Goal: Task Accomplishment & Management: Use online tool/utility

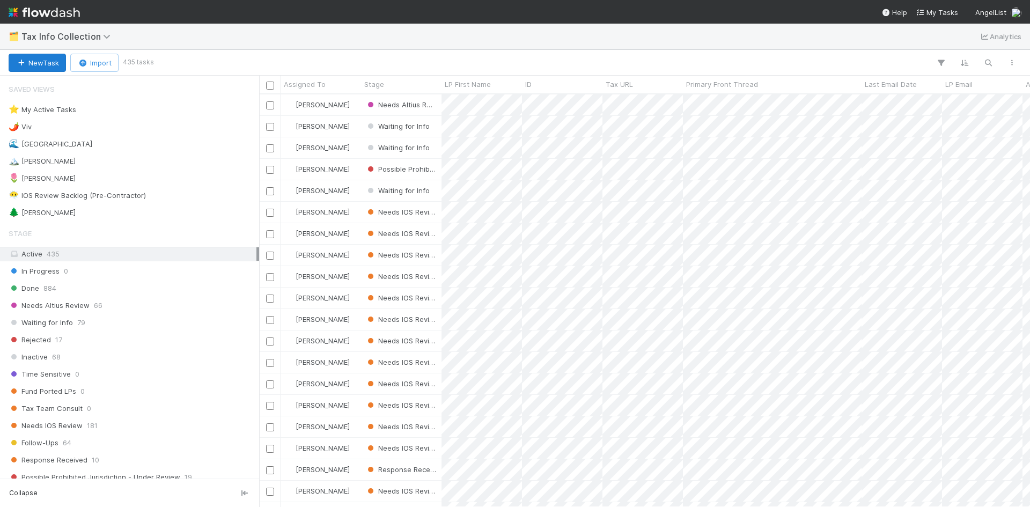
scroll to position [404, 762]
click at [57, 217] on div "🌲 [PERSON_NAME] 1" at bounding box center [133, 212] width 248 height 13
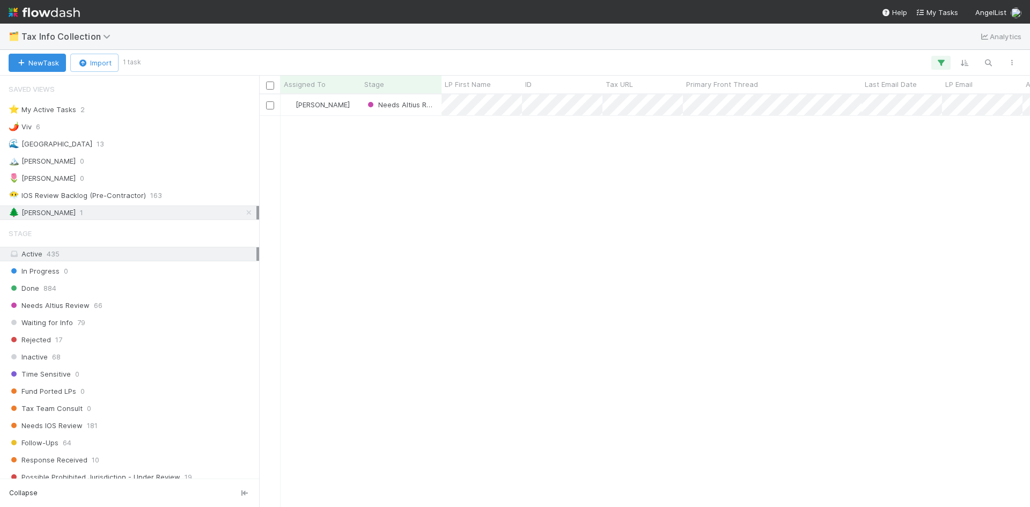
scroll to position [404, 762]
click at [77, 112] on div "⭐ My Active Tasks 2" at bounding box center [133, 109] width 248 height 13
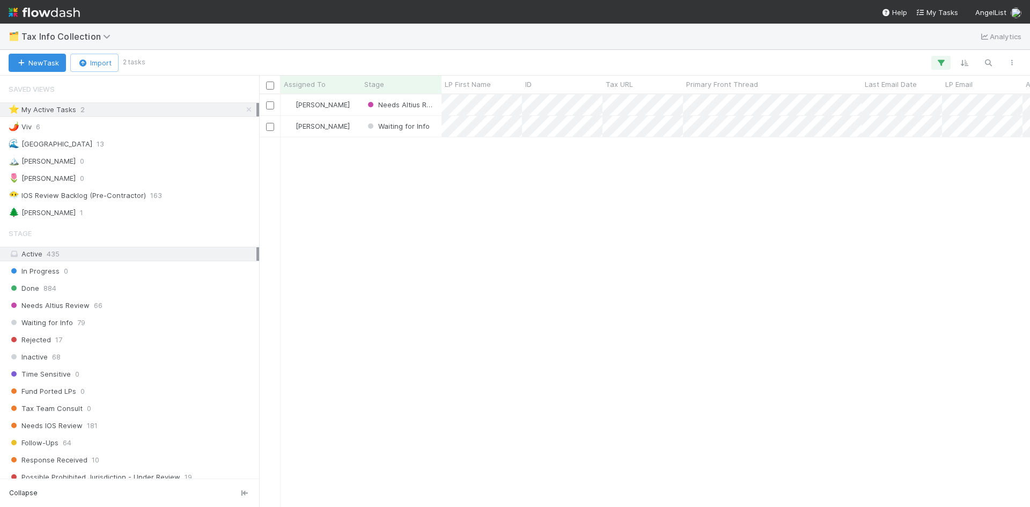
scroll to position [404, 762]
click at [63, 209] on div "🌲 [PERSON_NAME] 1" at bounding box center [133, 212] width 248 height 13
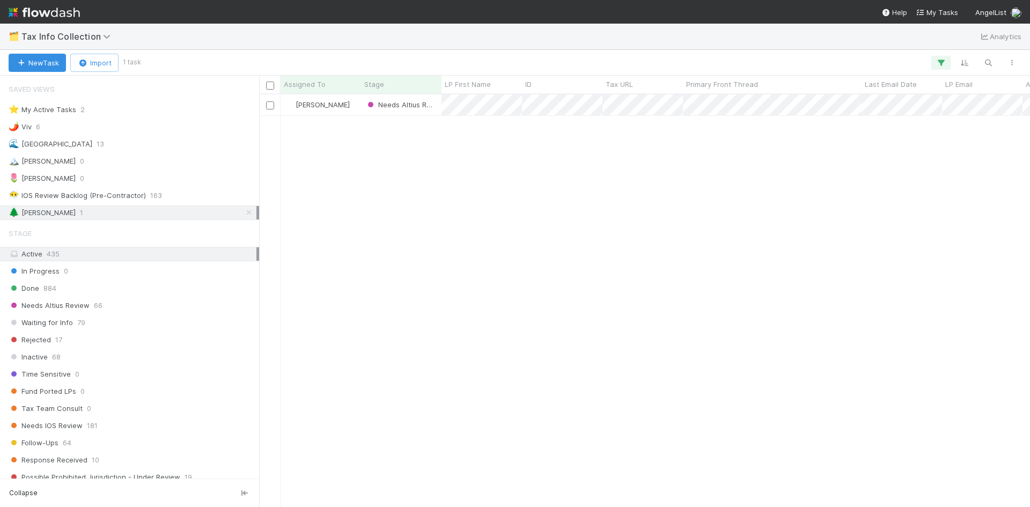
scroll to position [404, 762]
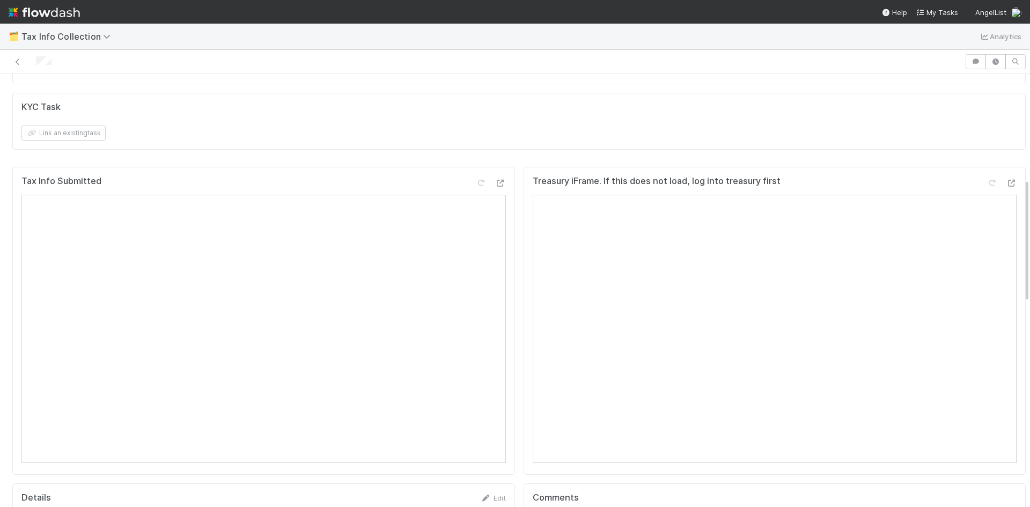
scroll to position [429, 0]
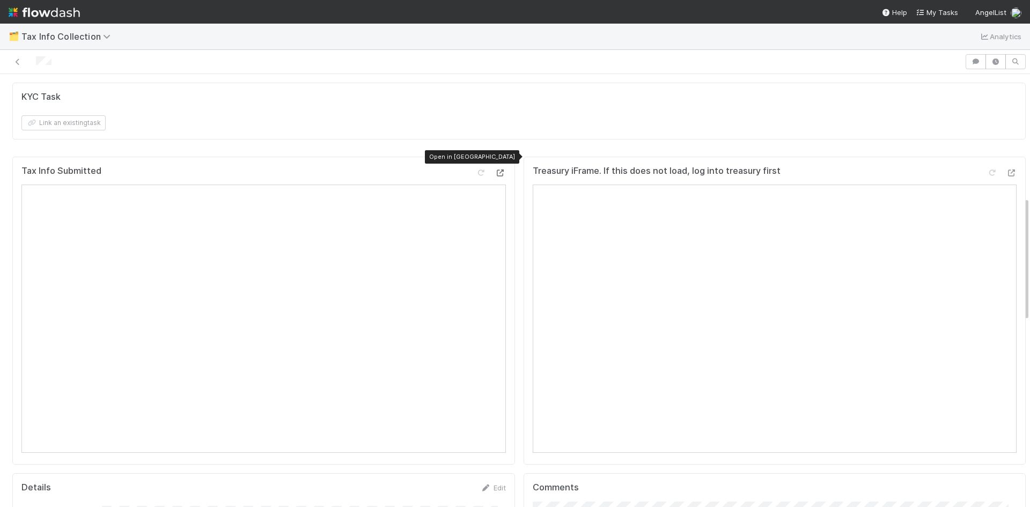
click at [495, 169] on icon at bounding box center [500, 172] width 11 height 7
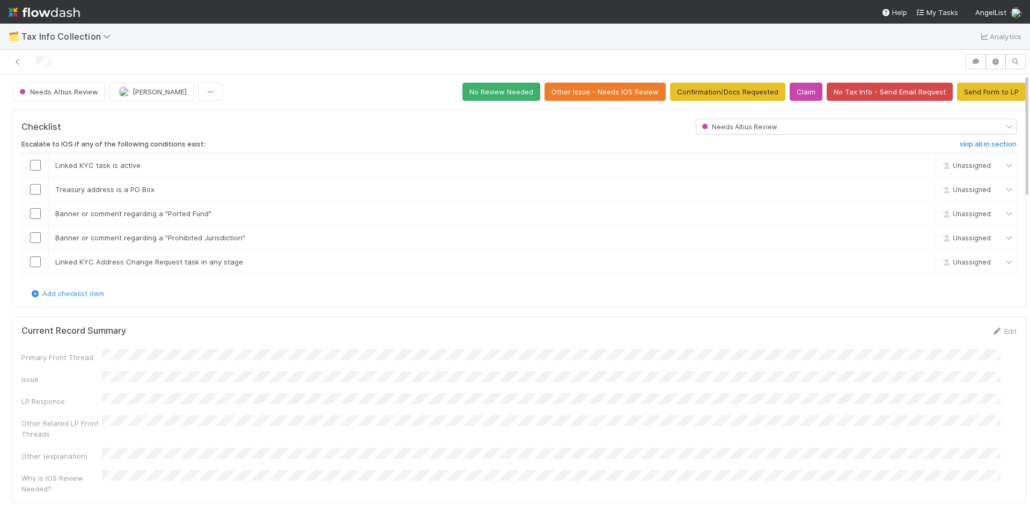
scroll to position [0, 0]
click at [789, 94] on button "Claim" at bounding box center [805, 92] width 33 height 18
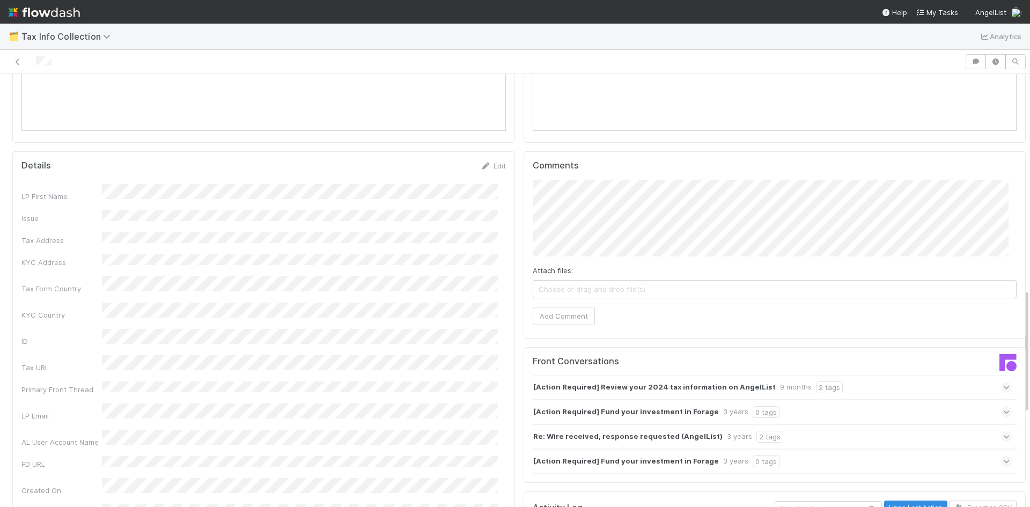
scroll to position [429, 0]
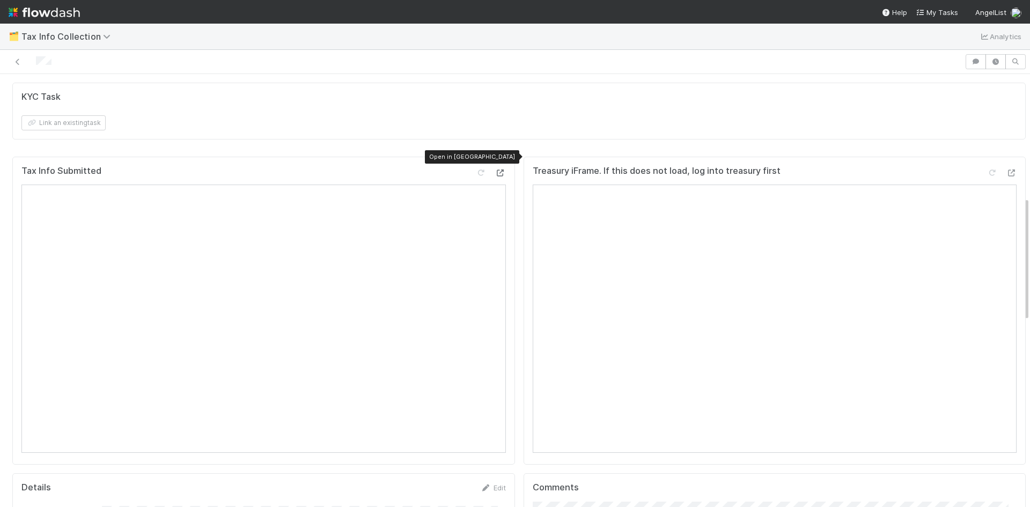
click at [495, 169] on icon at bounding box center [500, 172] width 11 height 7
click at [1005, 169] on icon at bounding box center [1010, 172] width 11 height 7
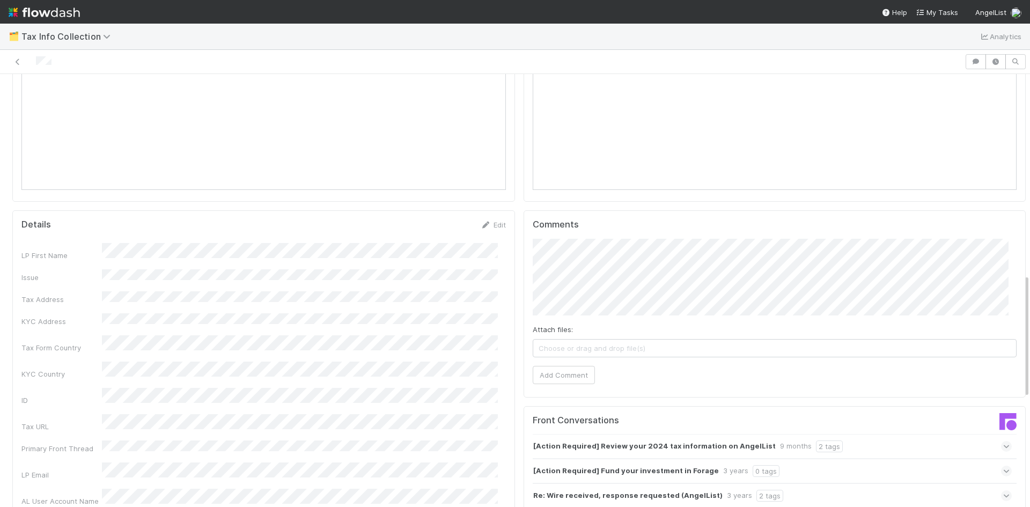
scroll to position [697, 0]
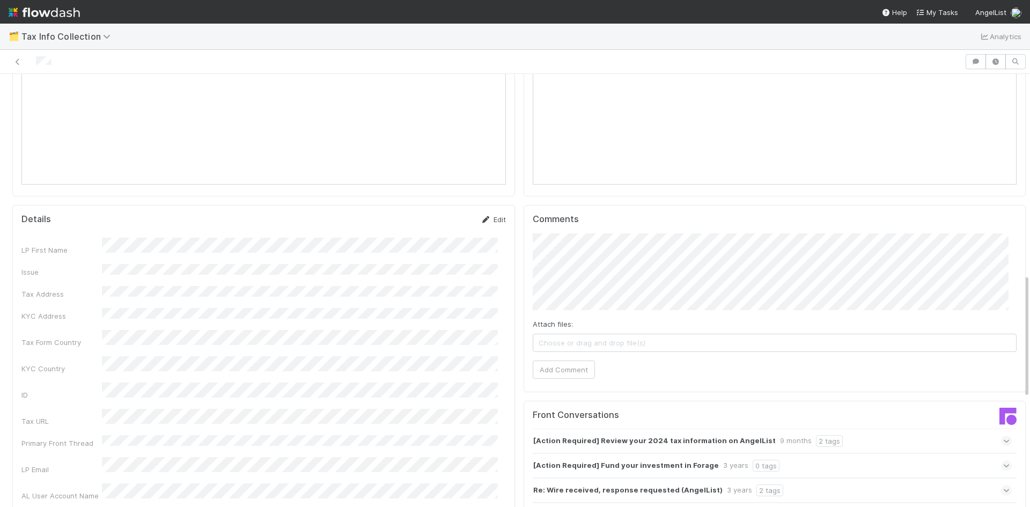
click at [488, 215] on link "Edit" at bounding box center [492, 219] width 25 height 9
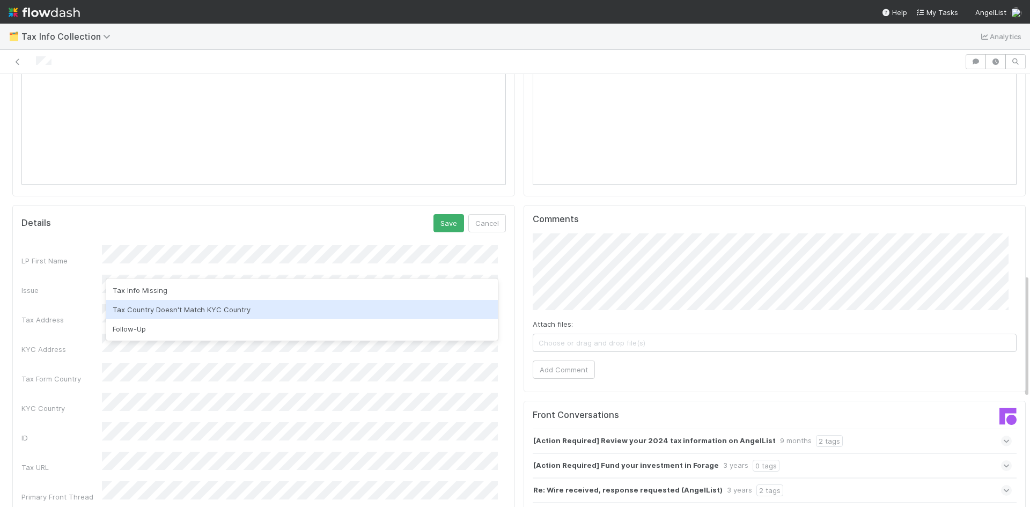
click at [185, 312] on div "Tax Country Doesn't Match KYC Country" at bounding box center [301, 309] width 391 height 19
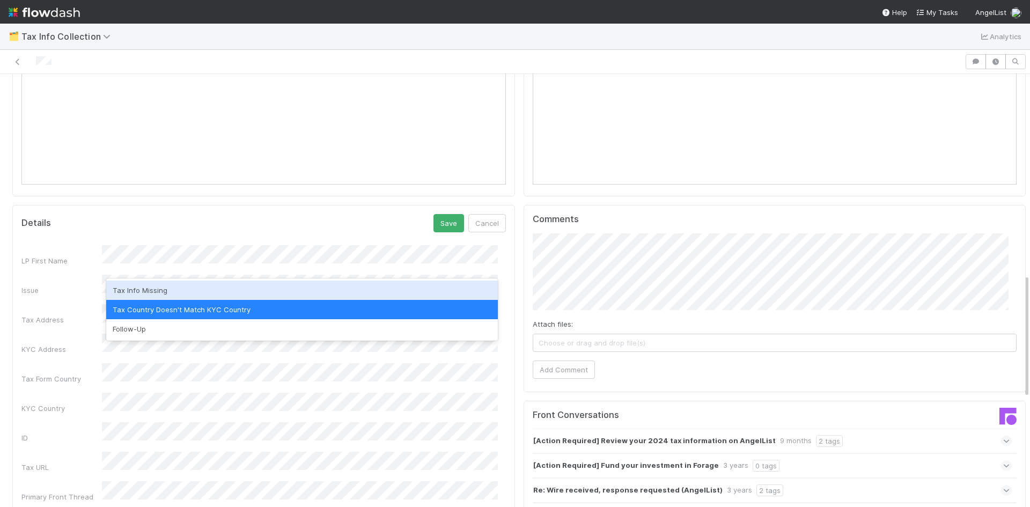
click at [137, 290] on div "Tax Info Missing" at bounding box center [301, 289] width 391 height 19
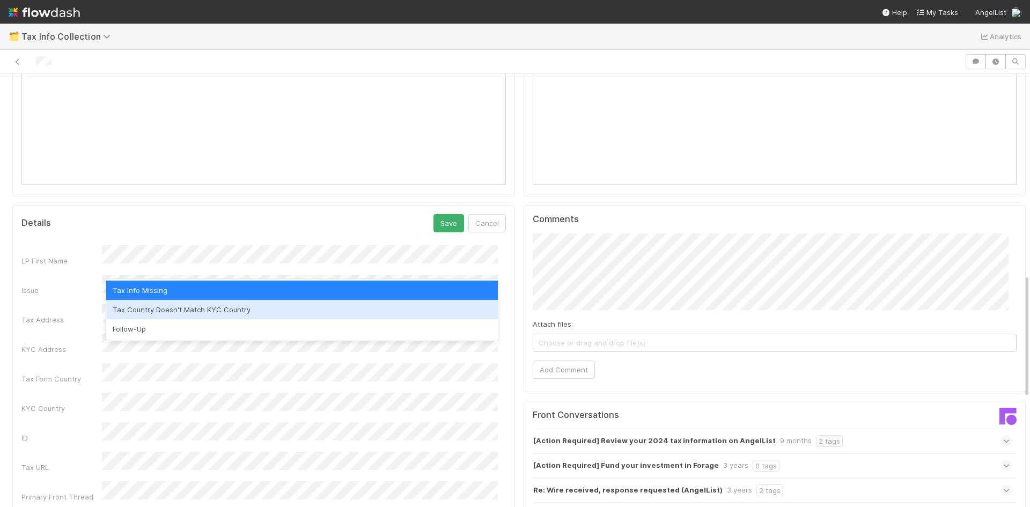
click at [176, 307] on div "Tax Country Doesn't Match KYC Country" at bounding box center [301, 309] width 391 height 19
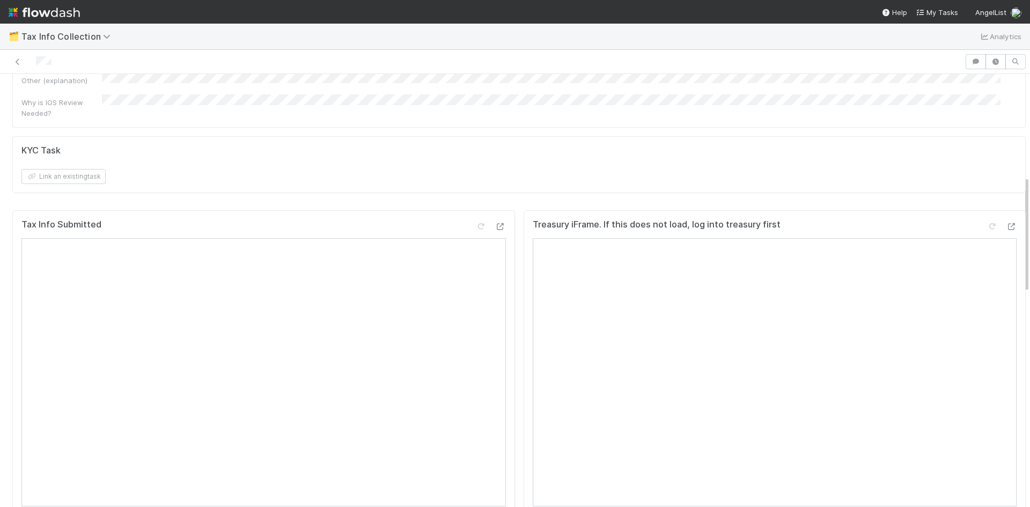
scroll to position [590, 0]
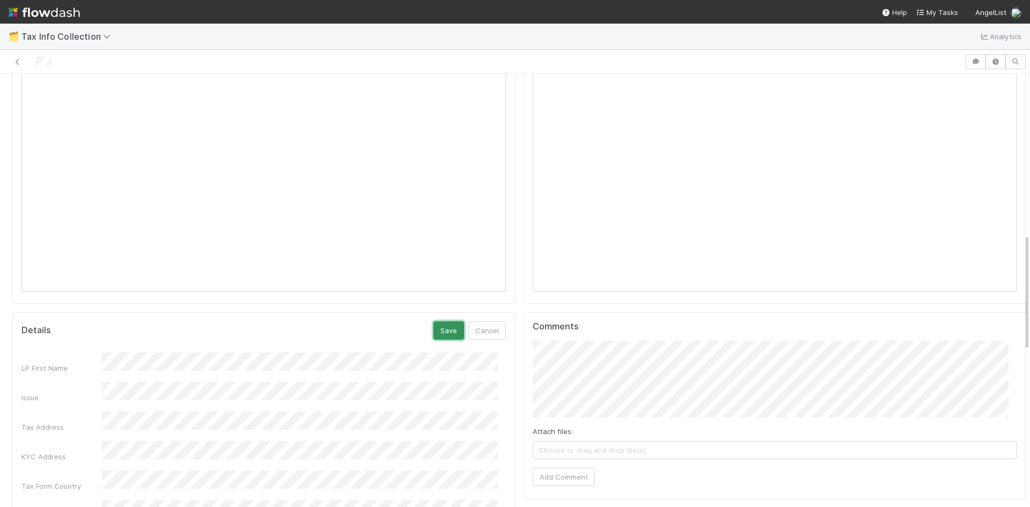
click at [441, 321] on button "Save" at bounding box center [448, 330] width 31 height 18
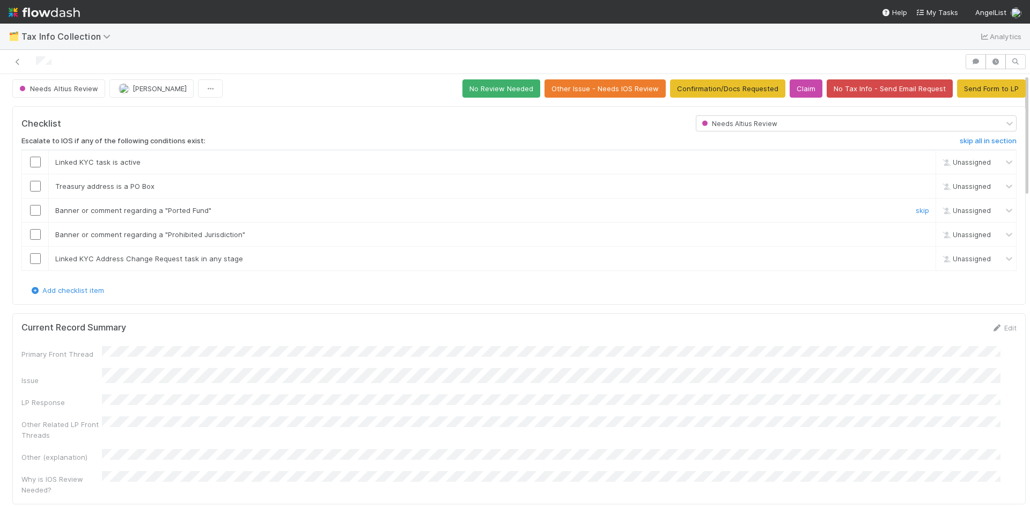
scroll to position [0, 0]
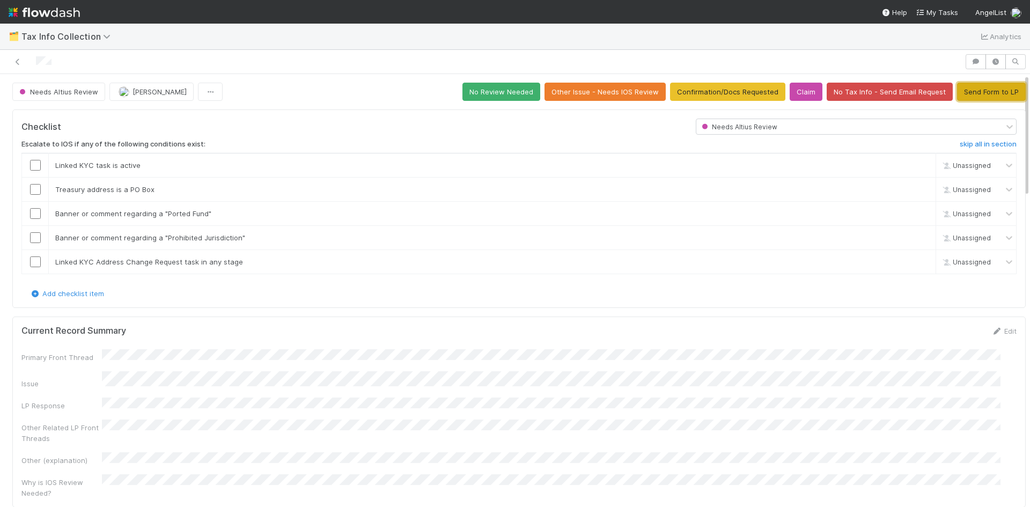
click at [983, 91] on button "Send Form to LP" at bounding box center [991, 92] width 69 height 18
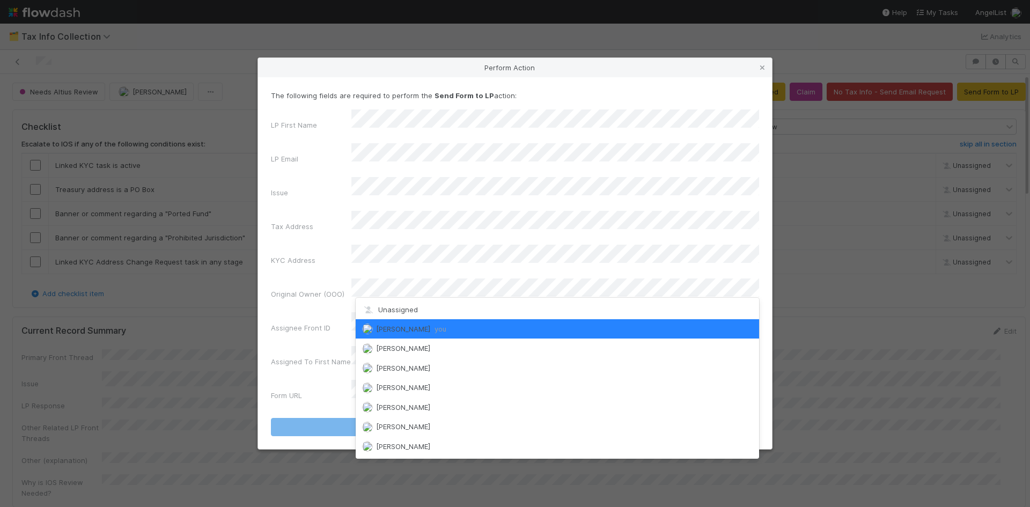
click at [850, 302] on div "Perform Action The following fields are required to perform the Send Form to LP…" at bounding box center [515, 253] width 1030 height 507
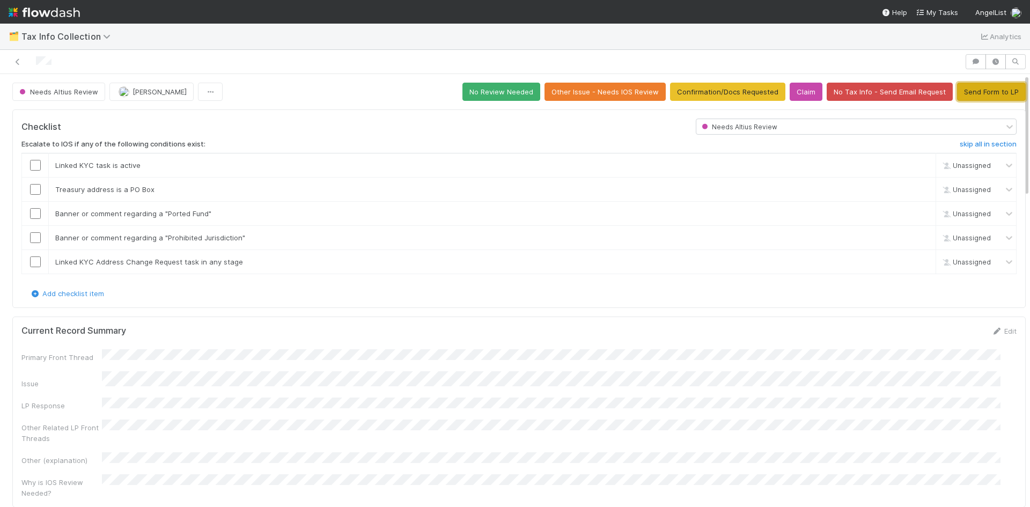
click at [978, 92] on button "Send Form to LP" at bounding box center [991, 92] width 69 height 18
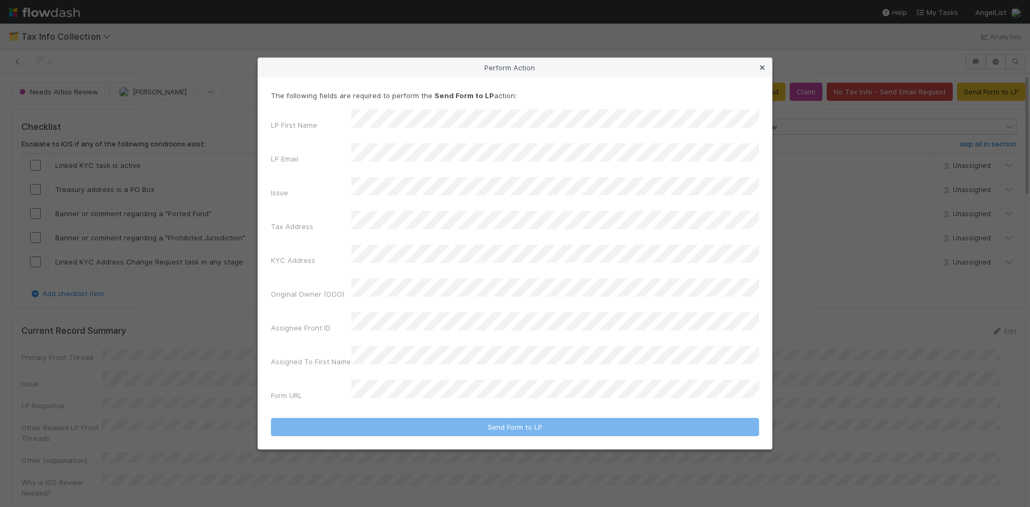
click at [765, 71] on icon at bounding box center [762, 67] width 11 height 7
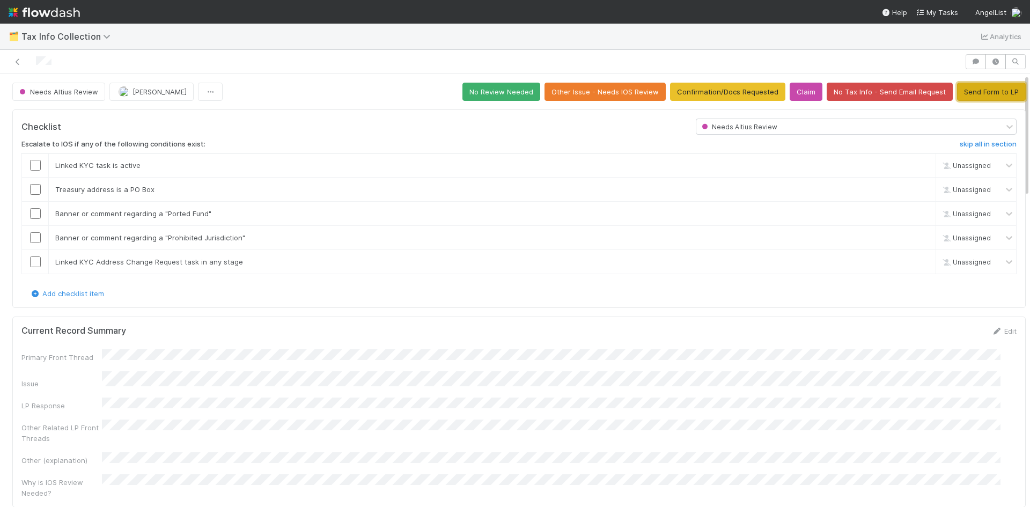
click at [968, 91] on button "Send Form to LP" at bounding box center [991, 92] width 69 height 18
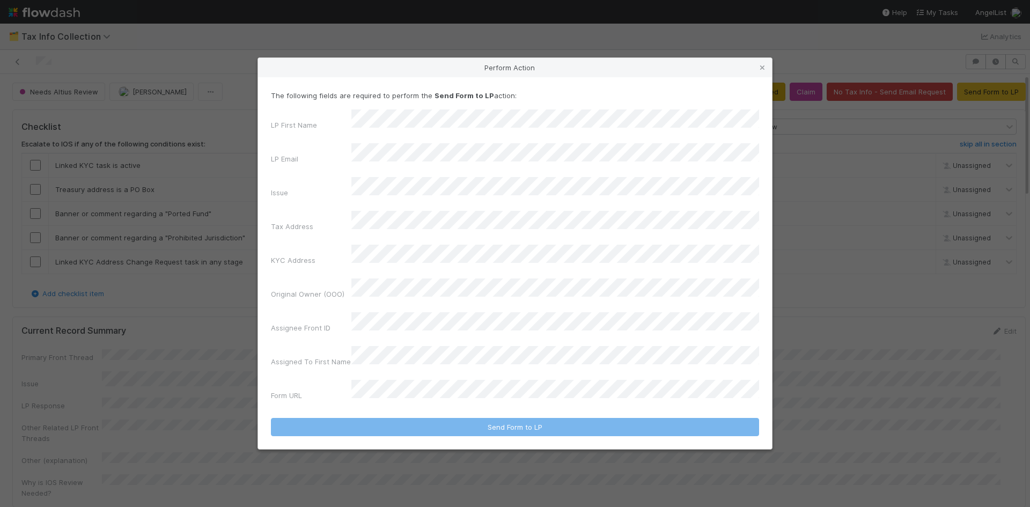
drag, startPoint x: 762, startPoint y: 93, endPoint x: 747, endPoint y: 96, distance: 15.8
click at [762, 71] on icon at bounding box center [762, 67] width 11 height 7
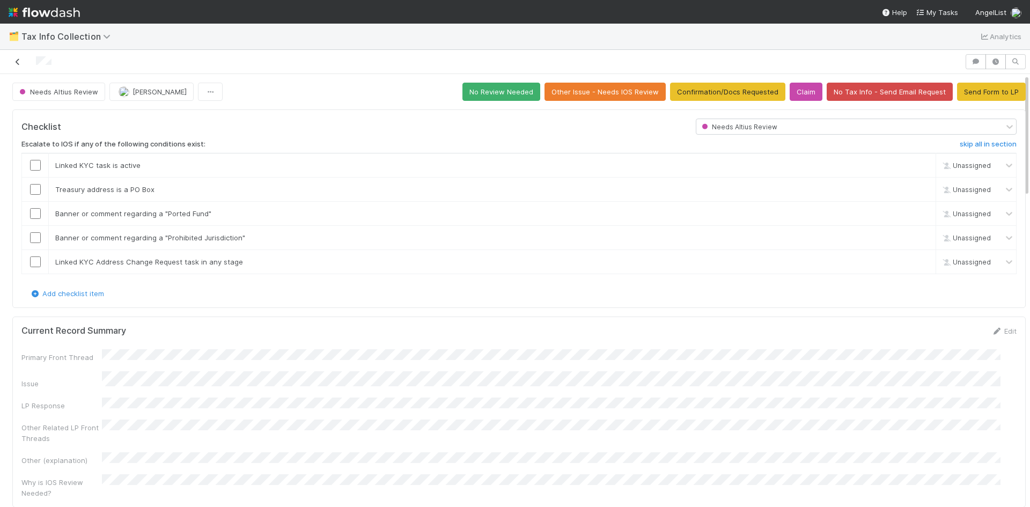
click at [18, 62] on icon at bounding box center [17, 61] width 11 height 7
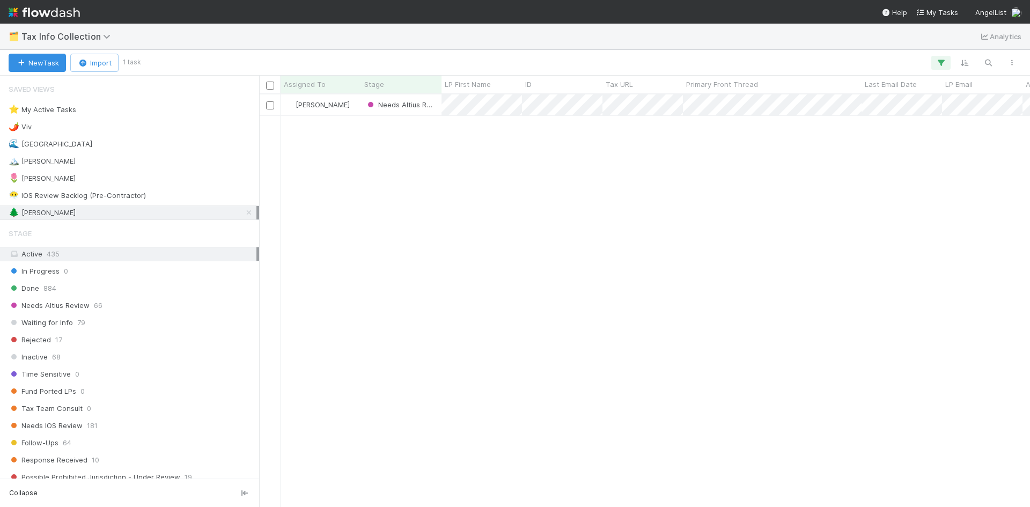
scroll to position [404, 762]
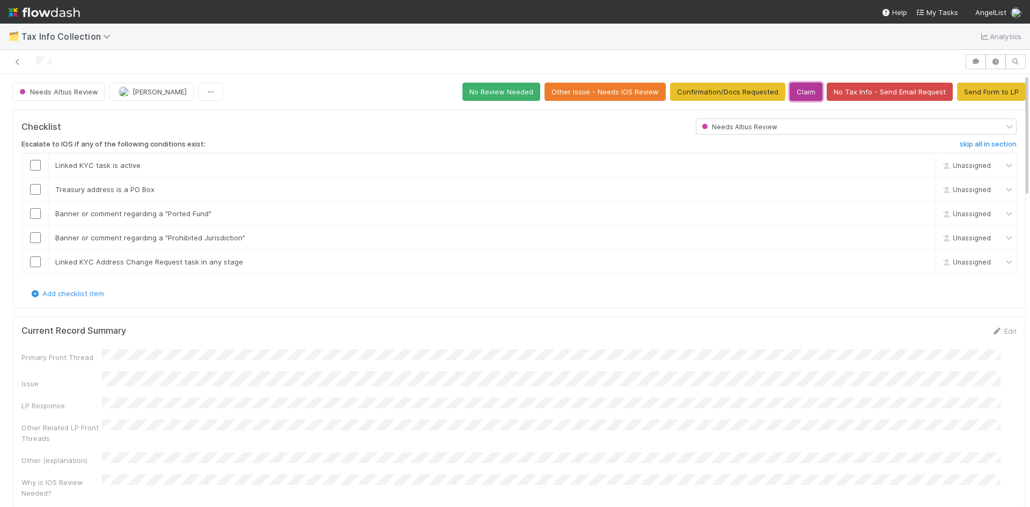
click at [796, 95] on button "Claim" at bounding box center [805, 92] width 33 height 18
click at [969, 93] on button "Send Form to LP" at bounding box center [991, 92] width 69 height 18
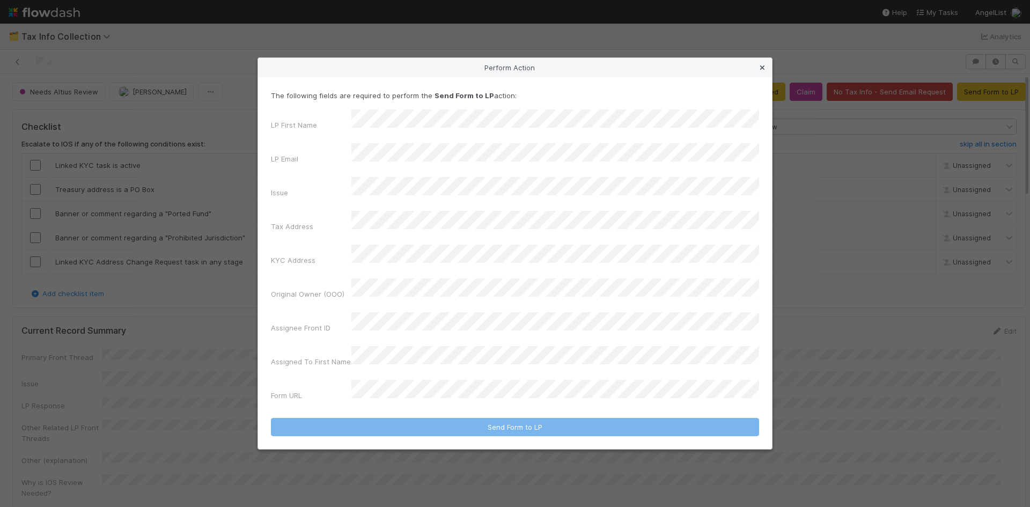
click at [758, 71] on icon at bounding box center [762, 67] width 11 height 7
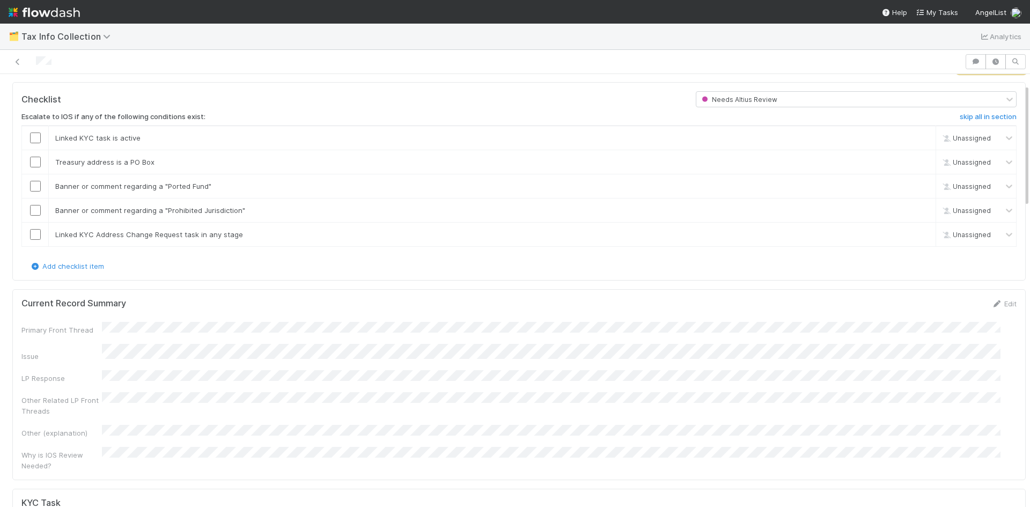
scroll to position [54, 0]
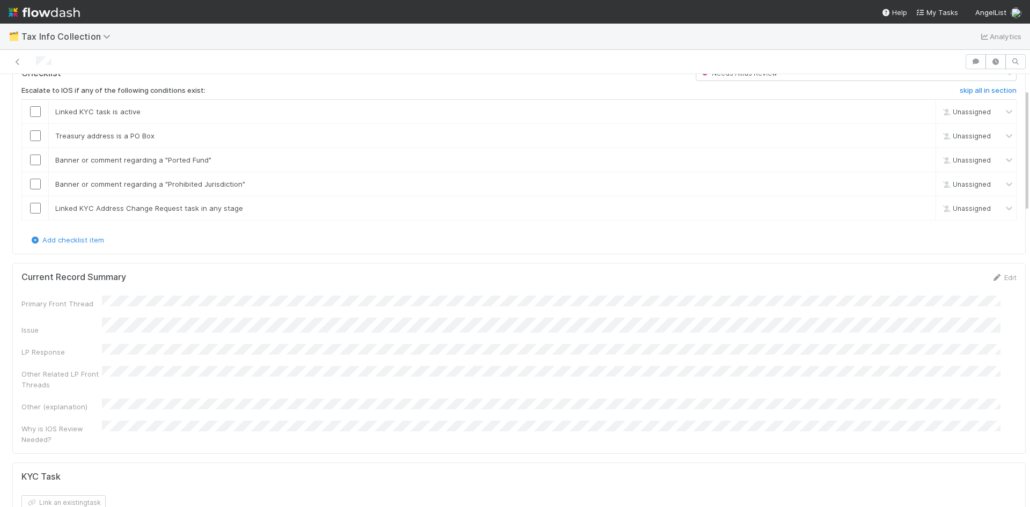
click at [583, 338] on div "Primary Front Thread Issue LP Response Other Related LP Front Threads Other (ex…" at bounding box center [518, 369] width 995 height 149
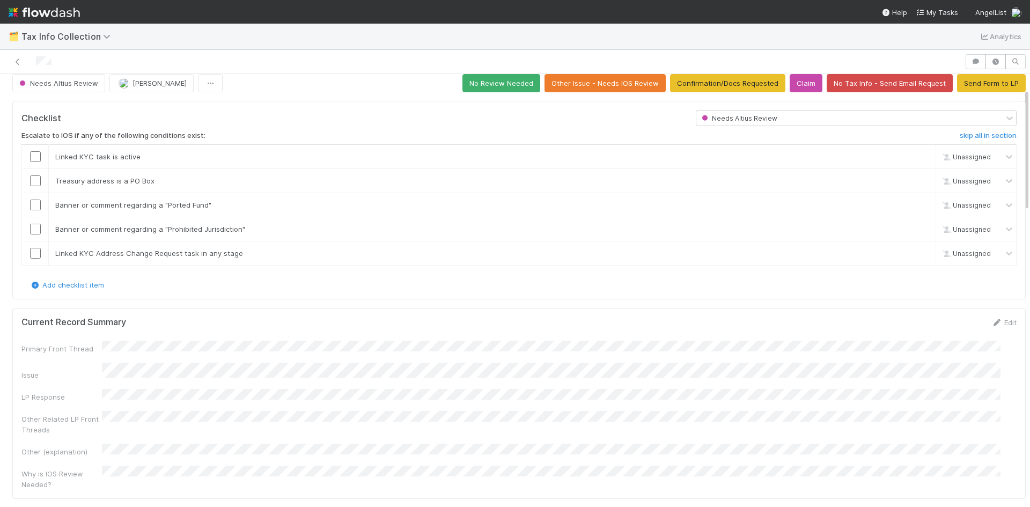
scroll to position [0, 0]
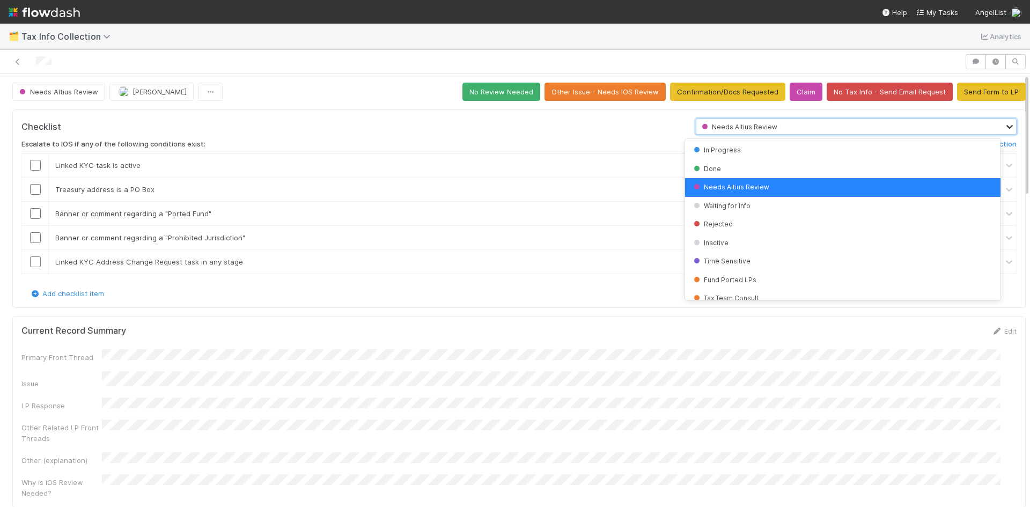
click at [1004, 125] on icon at bounding box center [1009, 126] width 11 height 11
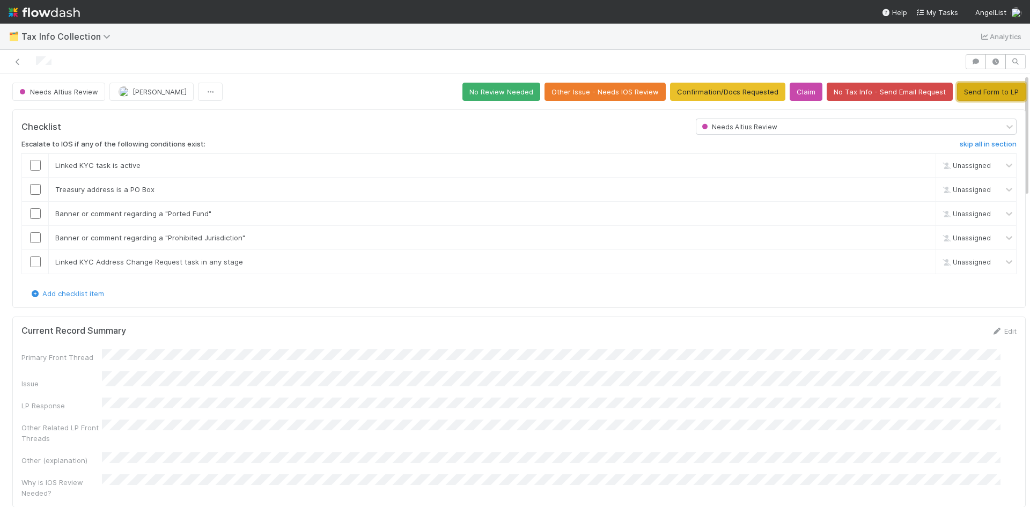
click at [972, 90] on button "Send Form to LP" at bounding box center [991, 92] width 69 height 18
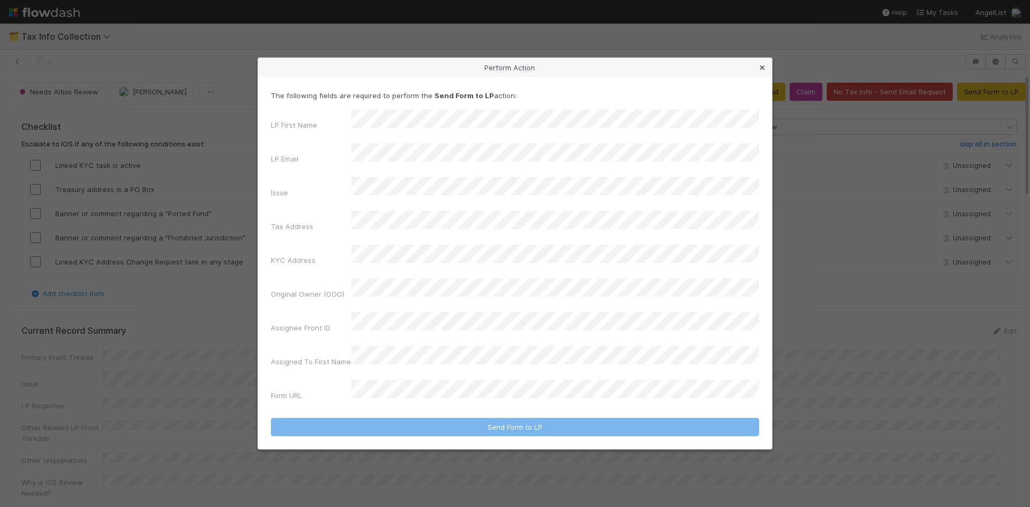
click at [758, 71] on icon at bounding box center [762, 67] width 11 height 7
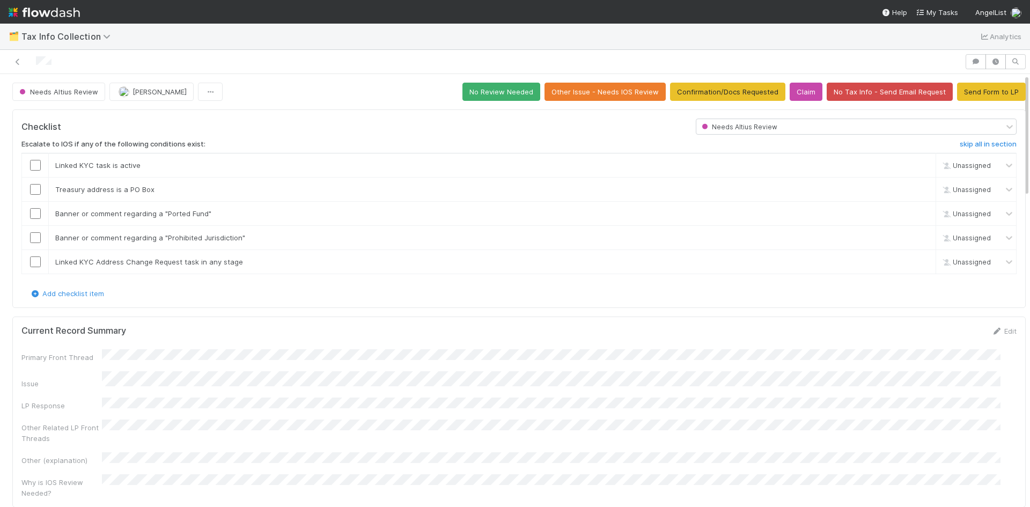
click at [914, 403] on div "Primary Front Thread Issue LP Response Other Related LP Front Threads Other (ex…" at bounding box center [518, 423] width 995 height 149
click at [980, 93] on button "Send Form to LP" at bounding box center [991, 92] width 69 height 18
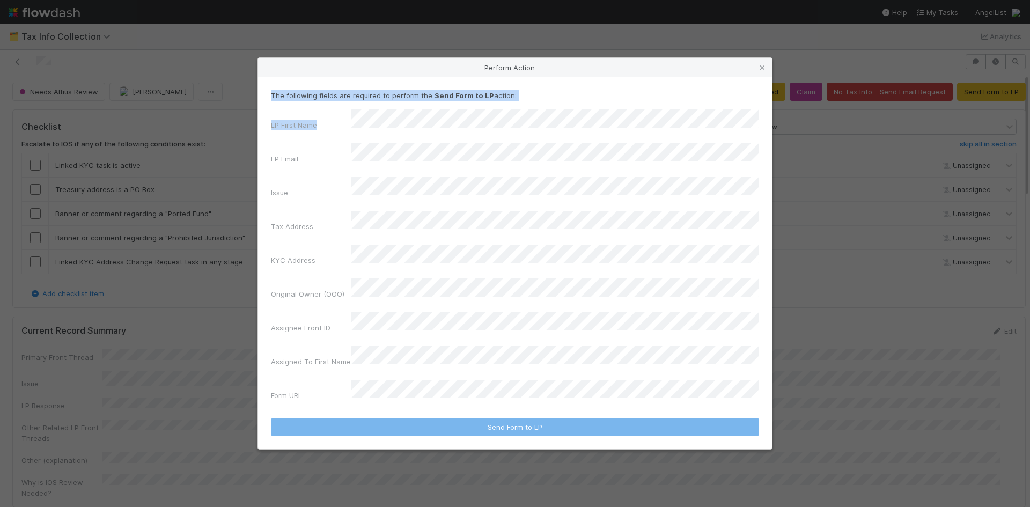
click at [469, 145] on div "Perform Action The following fields are required to perform the Send Form to LP…" at bounding box center [514, 253] width 515 height 392
click at [892, 384] on div "Perform Action The following fields are required to perform the Send Form to LP…" at bounding box center [515, 253] width 1030 height 507
click at [759, 71] on icon at bounding box center [762, 67] width 11 height 7
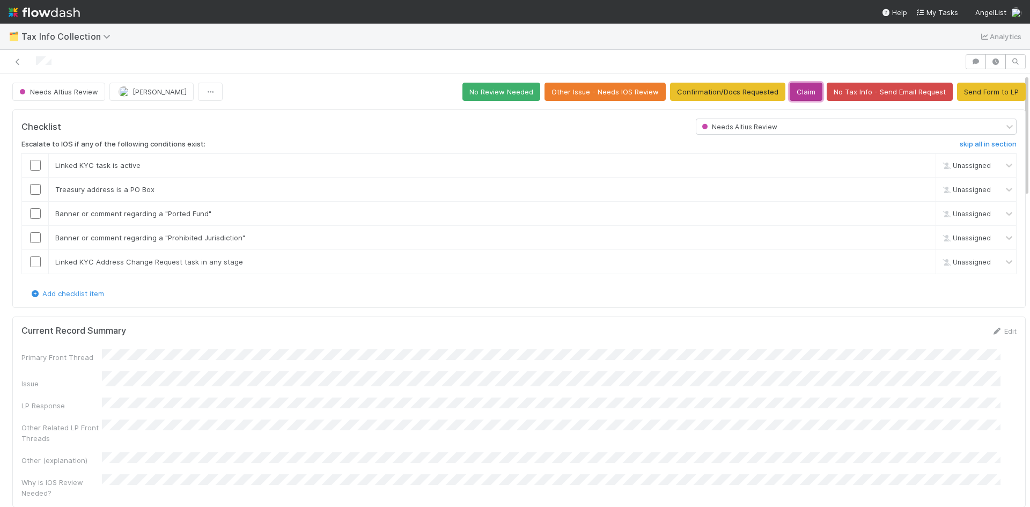
click at [792, 93] on button "Claim" at bounding box center [805, 92] width 33 height 18
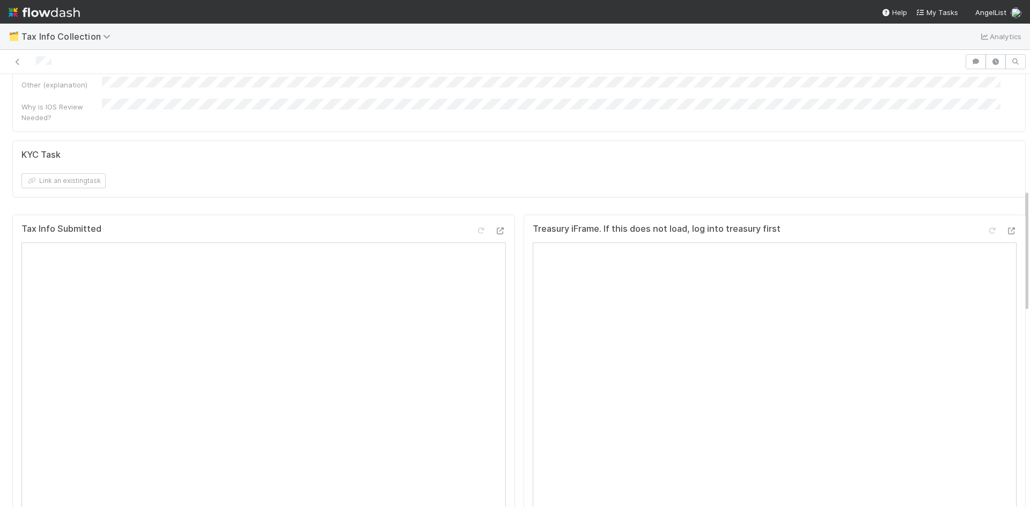
scroll to position [697, 0]
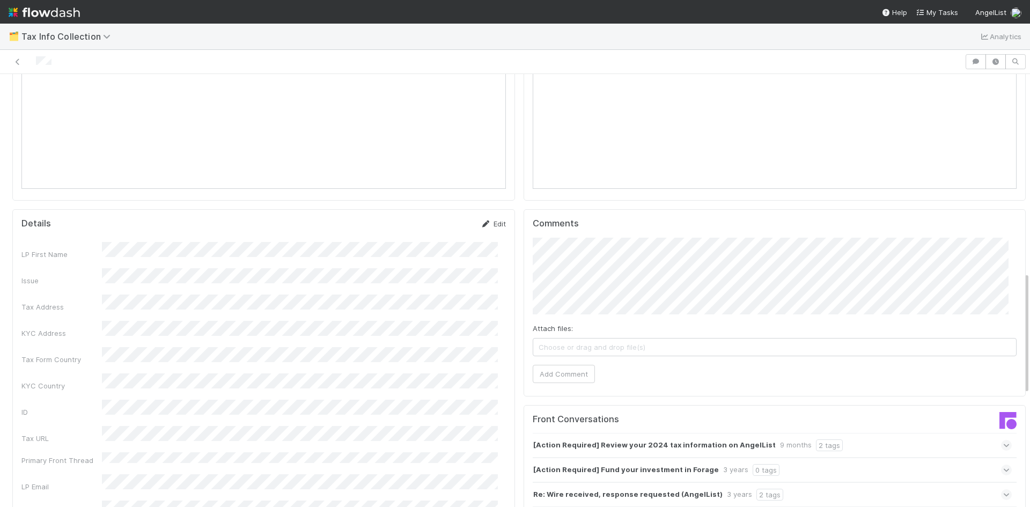
click at [488, 219] on link "Edit" at bounding box center [492, 223] width 25 height 9
click at [445, 218] on button "Save" at bounding box center [448, 227] width 31 height 18
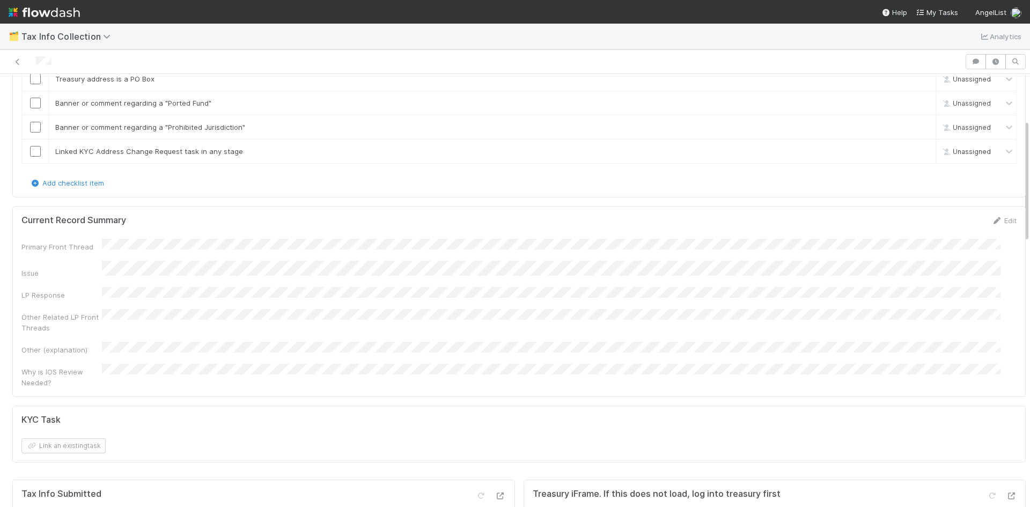
scroll to position [0, 0]
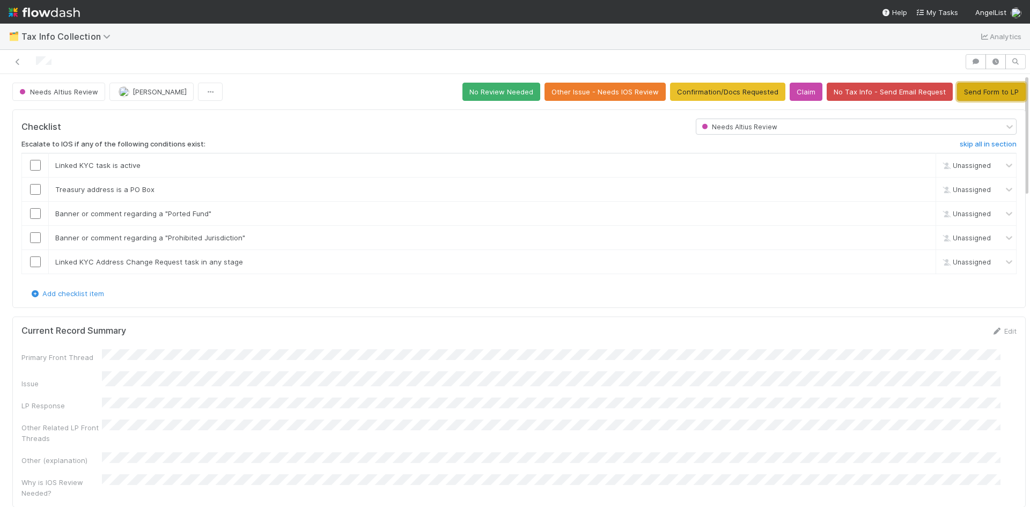
click at [974, 94] on button "Send Form to LP" at bounding box center [991, 92] width 69 height 18
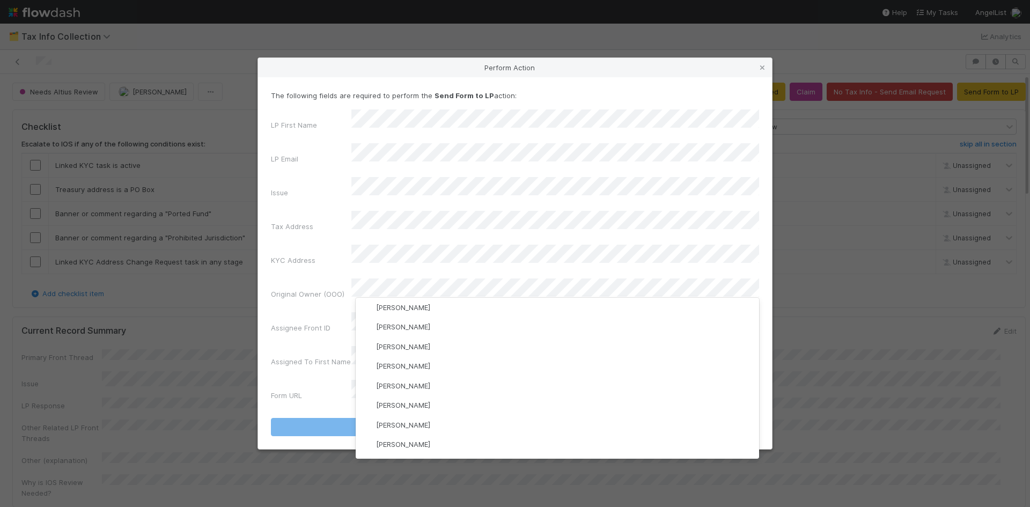
scroll to position [332, 0]
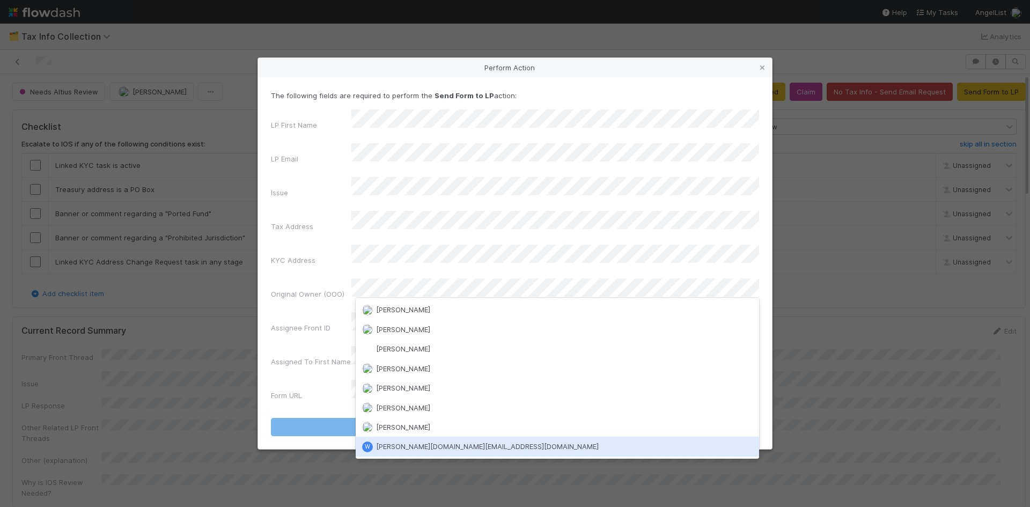
click at [501, 447] on div "[PERSON_NAME] [DOMAIN_NAME][EMAIL_ADDRESS][DOMAIN_NAME]" at bounding box center [557, 445] width 403 height 19
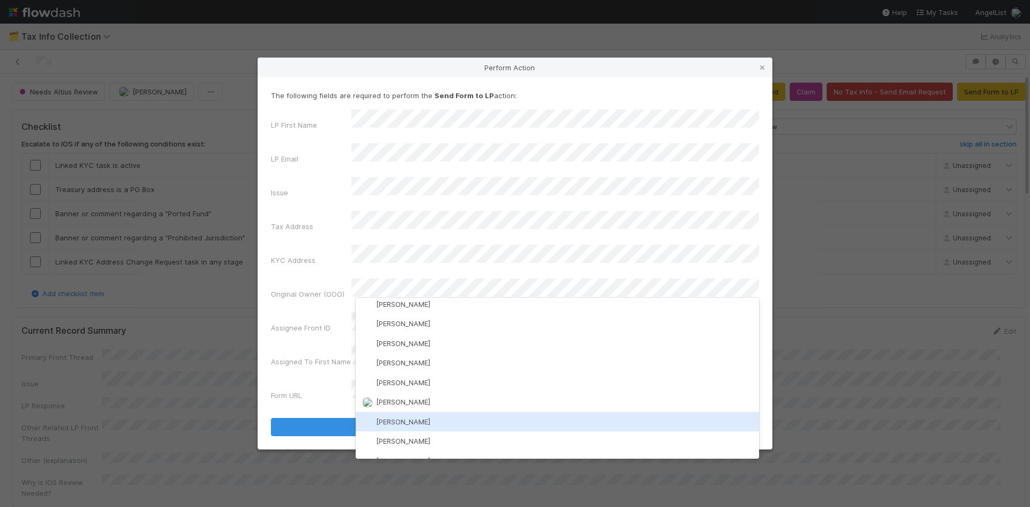
scroll to position [278, 0]
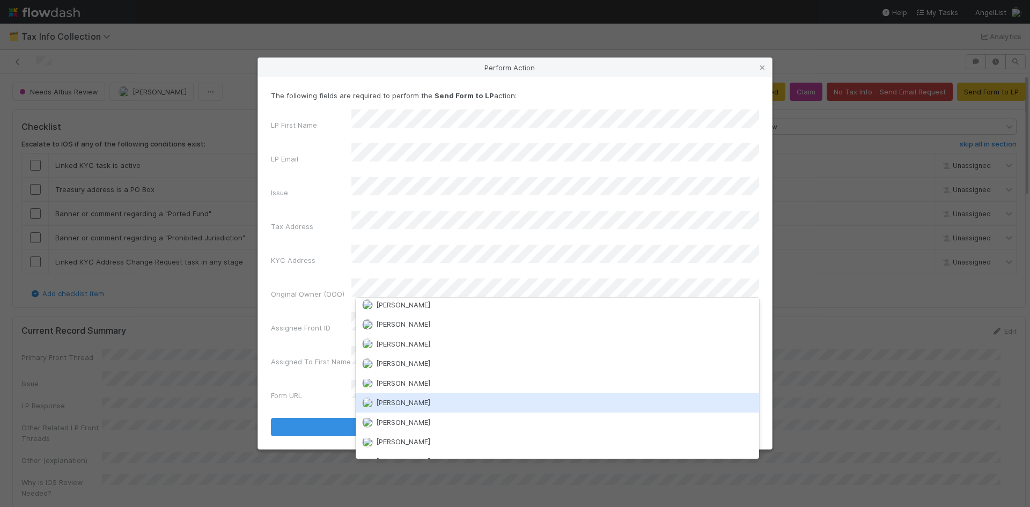
click at [408, 406] on span "[PERSON_NAME]" at bounding box center [403, 402] width 54 height 9
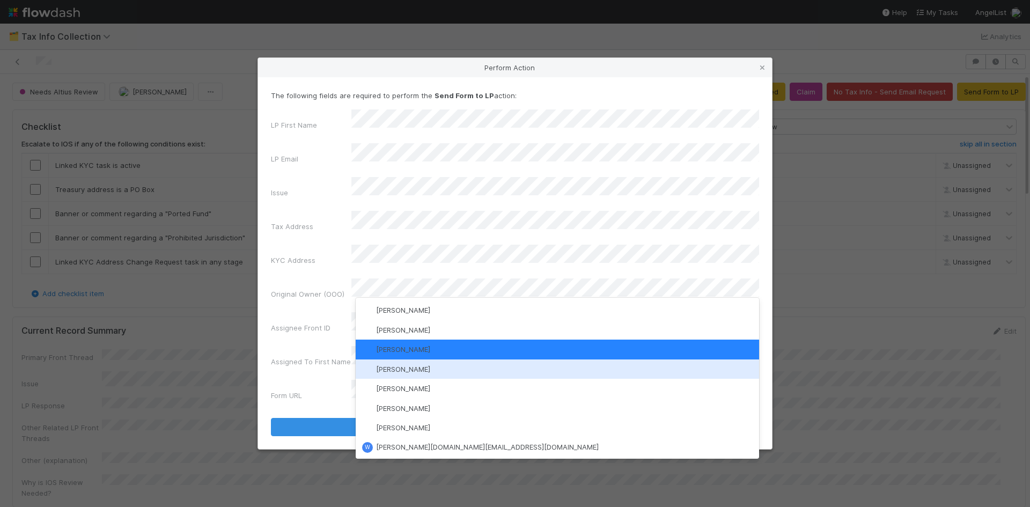
scroll to position [332, 0]
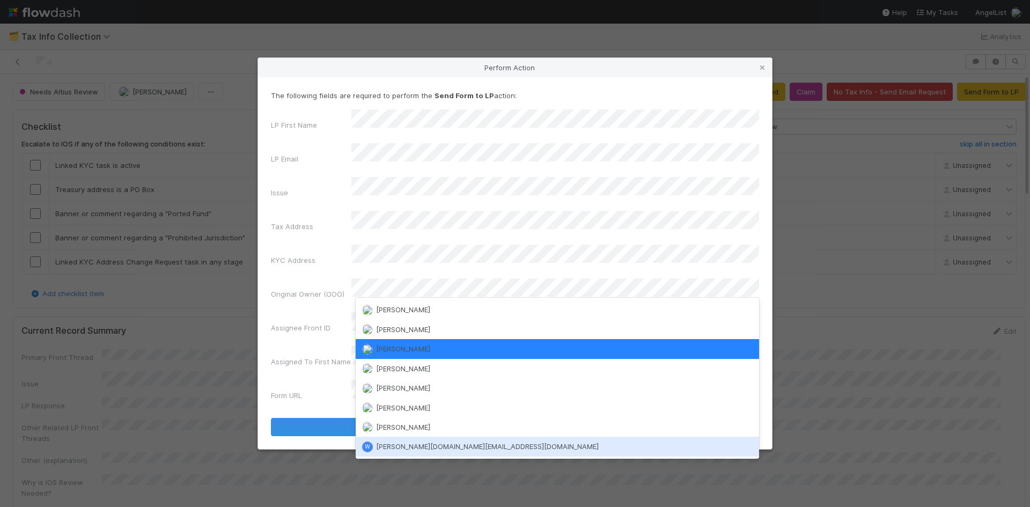
click at [402, 449] on span "[PERSON_NAME][DOMAIN_NAME][EMAIL_ADDRESS][DOMAIN_NAME]" at bounding box center [487, 446] width 223 height 9
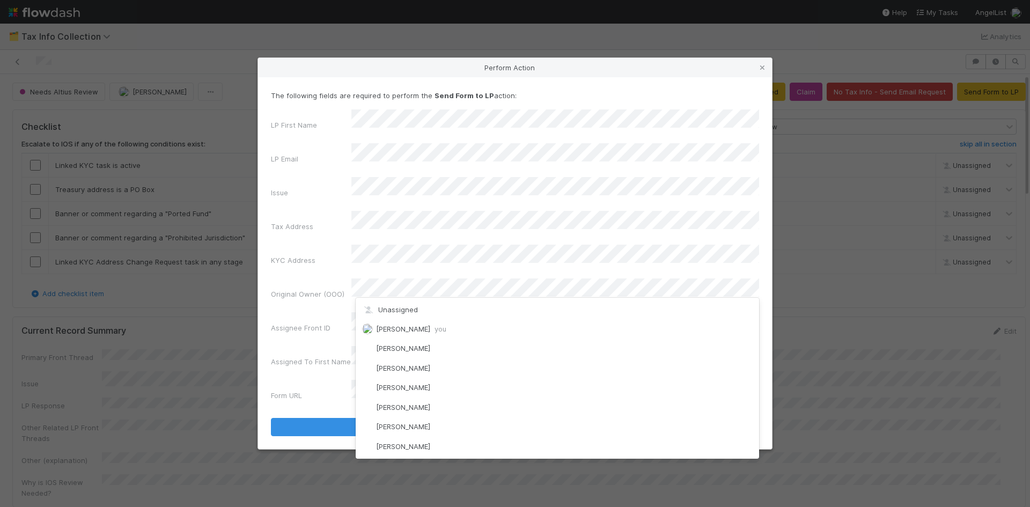
scroll to position [0, 0]
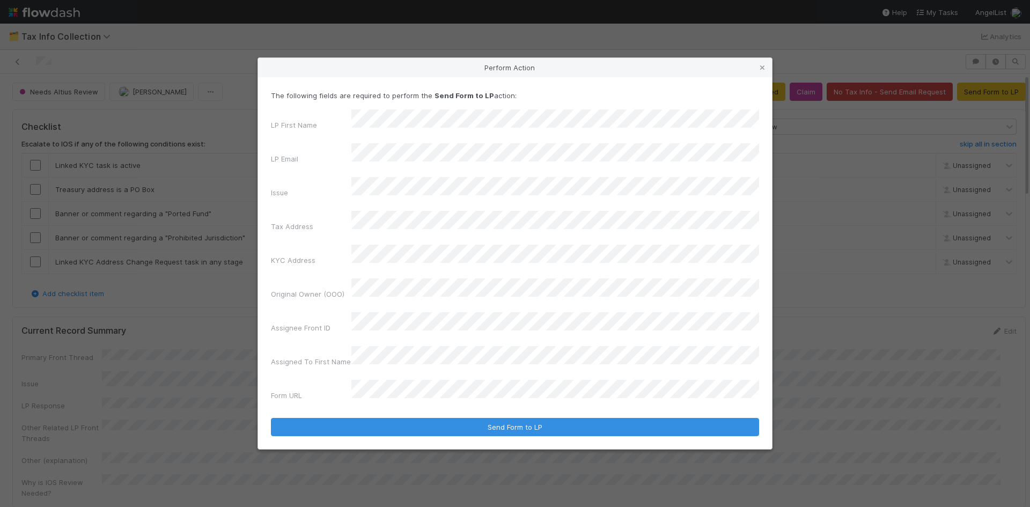
click at [684, 77] on div "Perform Action" at bounding box center [515, 67] width 514 height 19
click at [763, 71] on icon at bounding box center [762, 67] width 11 height 7
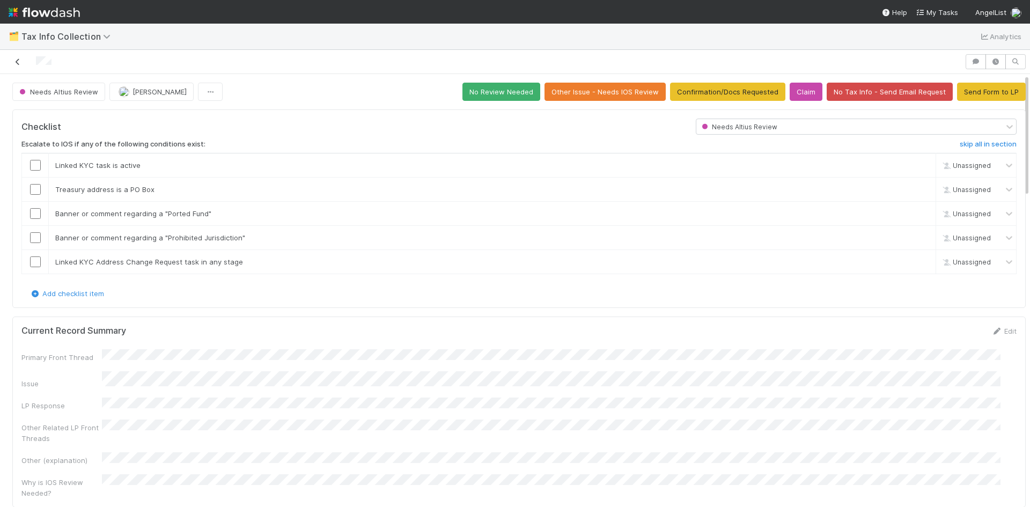
click at [20, 61] on icon at bounding box center [17, 61] width 11 height 7
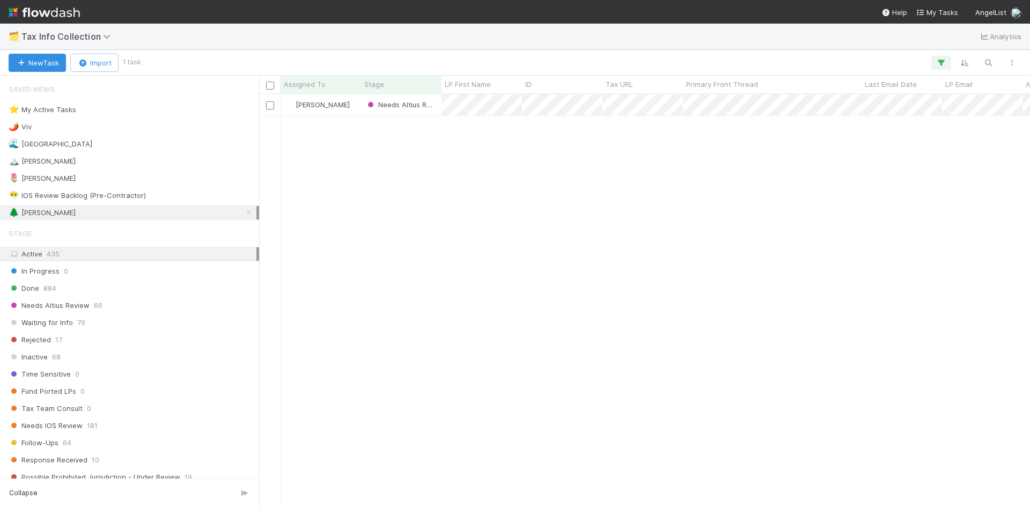
scroll to position [404, 762]
click at [400, 293] on div "[PERSON_NAME] Needs Altius Review 0 0 [DATE] 9:52:47 PM [DATE] 6:10:12 AM" at bounding box center [644, 300] width 771 height 412
